Goal: Task Accomplishment & Management: Manage account settings

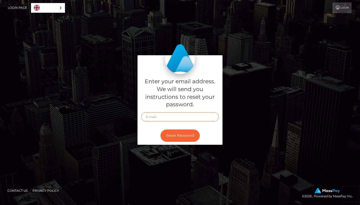
type input "dylanmoles421@gmail.com"
click at [188, 137] on button "Reset Password" at bounding box center [180, 136] width 39 height 12
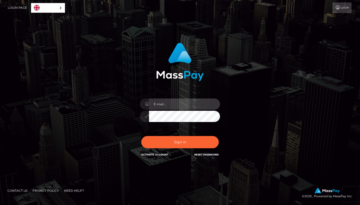
type input "dylanmoles421@gmail.com"
click at [139, 113] on div "dylanmoles421@gmail.com" at bounding box center [180, 114] width 88 height 38
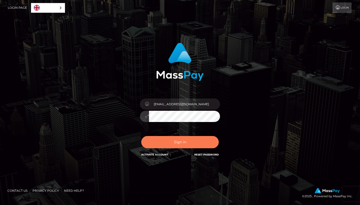
click at [165, 140] on button "Sign in" at bounding box center [180, 142] width 78 height 12
